Goal: Find specific page/section

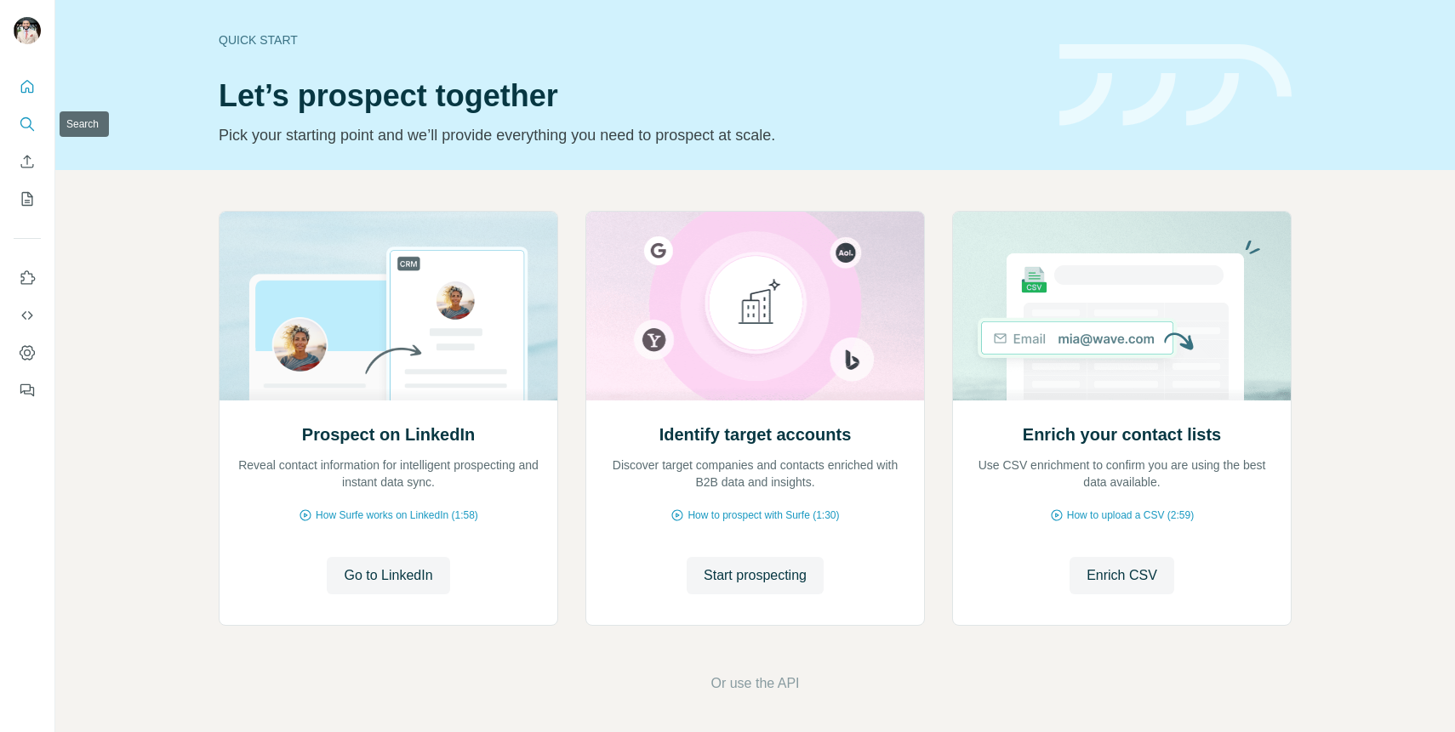
click at [23, 129] on icon "Search" at bounding box center [27, 124] width 17 height 17
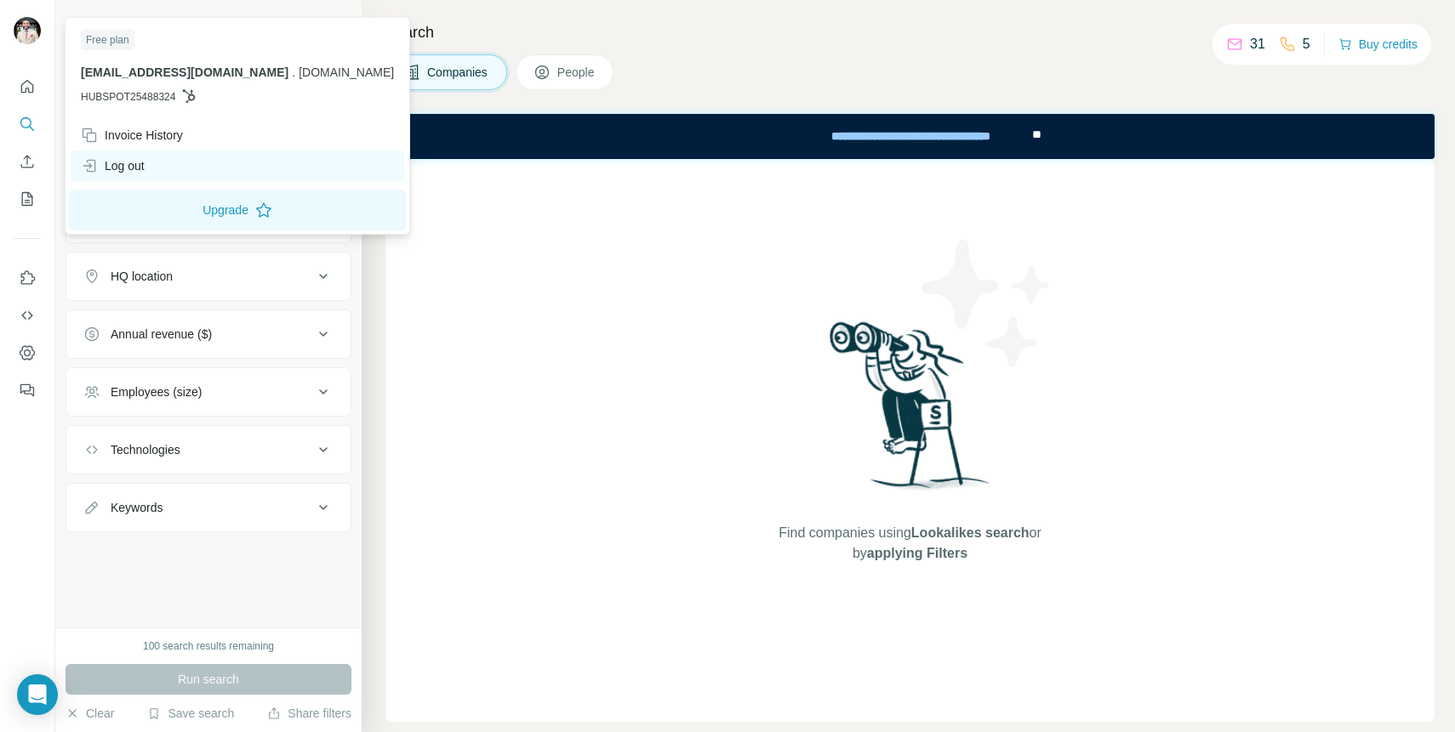
click at [139, 169] on div "Log out" at bounding box center [113, 165] width 64 height 17
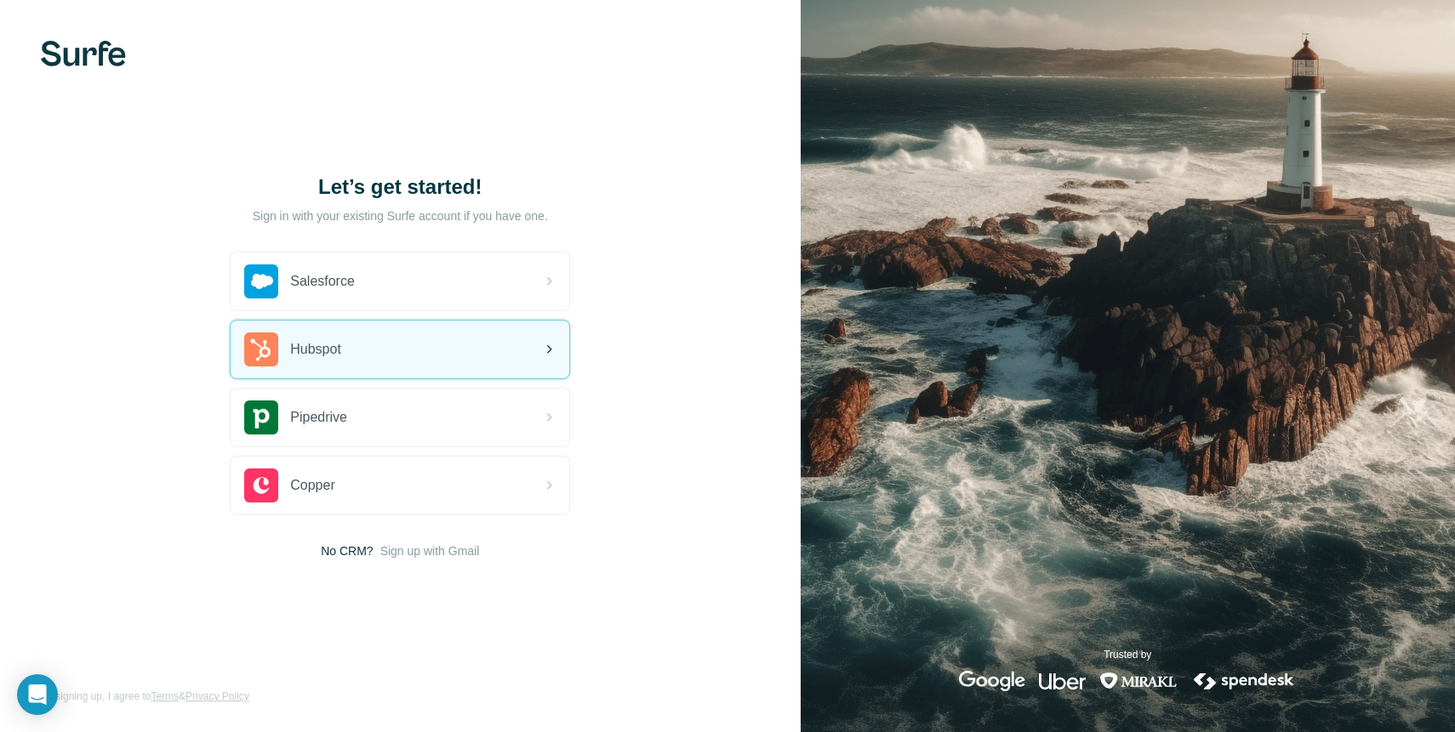
click at [374, 353] on div "Hubspot" at bounding box center [400, 350] width 339 height 58
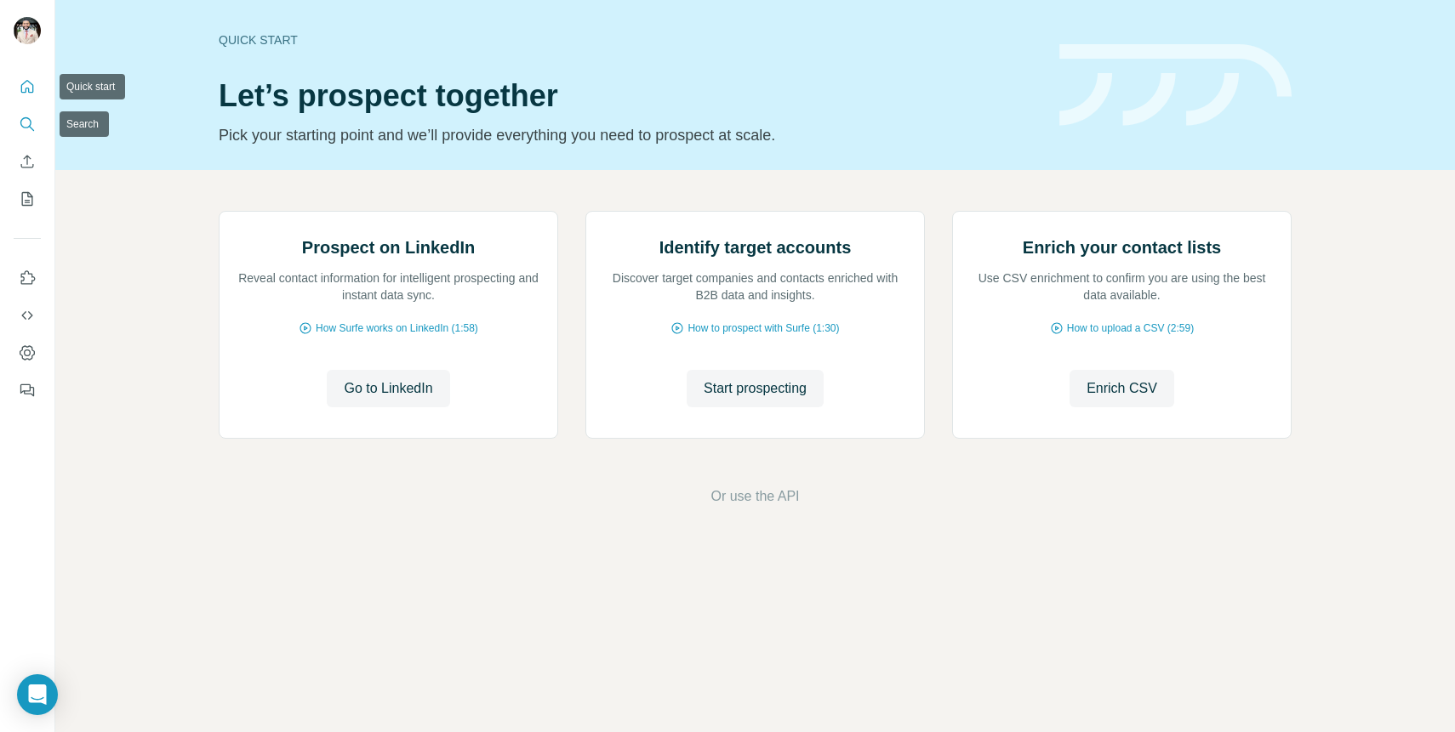
click at [20, 119] on icon "Search" at bounding box center [27, 124] width 17 height 17
